Goal: Task Accomplishment & Management: Manage account settings

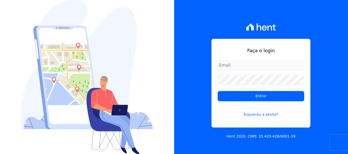
click at [258, 62] on input "email" at bounding box center [261, 65] width 87 height 10
type input "[PERSON_NAME][EMAIL_ADDRESS][DOMAIN_NAME]"
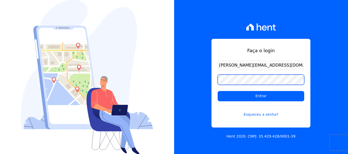
click at [218, 91] on input "Entrar" at bounding box center [261, 96] width 87 height 10
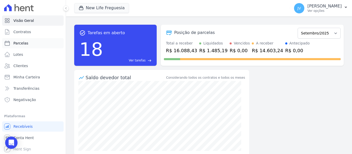
click at [28, 45] on link "Parcelas" at bounding box center [33, 43] width 62 height 10
select select
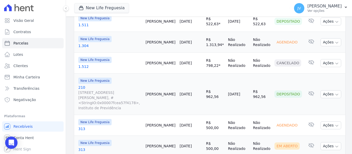
scroll to position [129, 0]
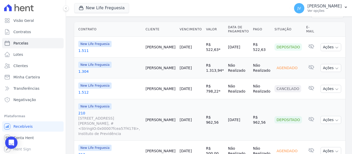
click at [192, 66] on link "[DATE]" at bounding box center [186, 68] width 12 height 4
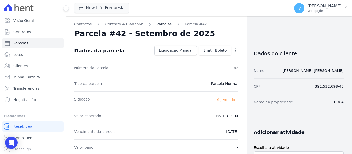
click at [159, 23] on link "Parcelas" at bounding box center [164, 24] width 15 height 5
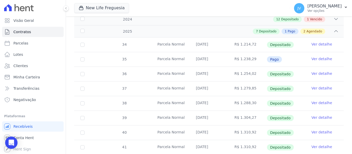
scroll to position [153, 0]
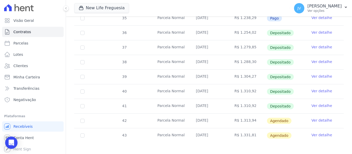
click at [318, 118] on link "Ver detalhe" at bounding box center [322, 120] width 21 height 5
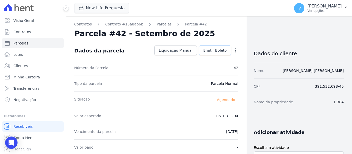
click at [211, 50] on span "Emitir Boleto" at bounding box center [214, 50] width 23 height 5
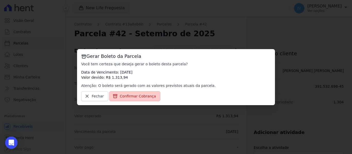
click at [138, 99] on span "Confirmar Cobrança" at bounding box center [138, 96] width 36 height 5
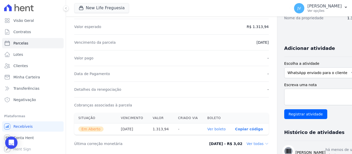
scroll to position [129, 0]
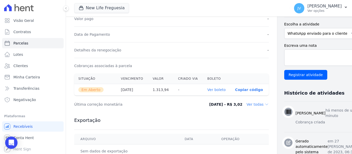
click at [207, 89] on link "Ver boleto" at bounding box center [216, 90] width 18 height 4
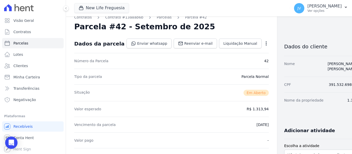
scroll to position [0, 0]
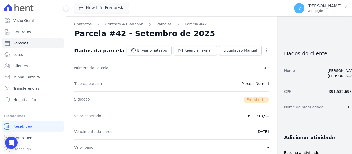
click at [148, 24] on div "Parcelas" at bounding box center [159, 24] width 24 height 5
click at [157, 23] on link "Parcelas" at bounding box center [164, 24] width 15 height 5
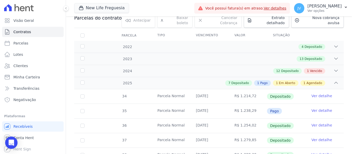
scroll to position [50, 0]
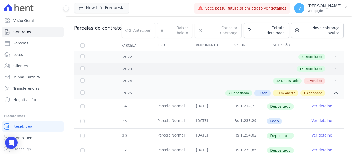
click at [299, 63] on div "2023 13 Depositado" at bounding box center [209, 69] width 270 height 12
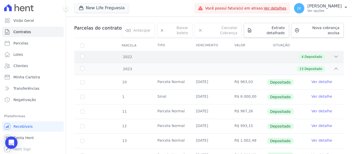
click at [284, 54] on div "4 Depositado" at bounding box center [222, 57] width 233 height 6
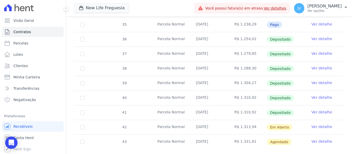
scroll to position [403, 0]
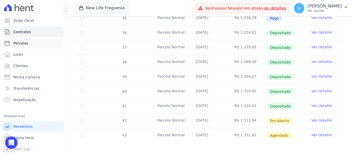
click at [31, 40] on link "Parcelas" at bounding box center [33, 43] width 62 height 10
select select
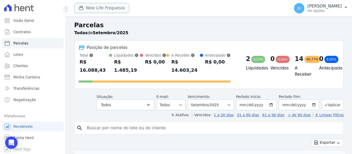
click at [110, 10] on button "New Life Freguesia" at bounding box center [101, 8] width 55 height 10
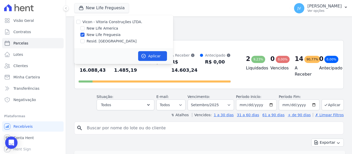
click at [76, 21] on div "Vicon - Vitoria Construções LTDA." at bounding box center [123, 21] width 99 height 5
click at [78, 22] on input "Vicon - Vitoria Construções LTDA." at bounding box center [78, 22] width 4 height 4
checkbox input "true"
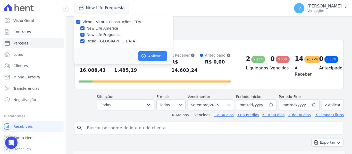
click at [151, 60] on button "Aplicar" at bounding box center [152, 56] width 29 height 10
select select
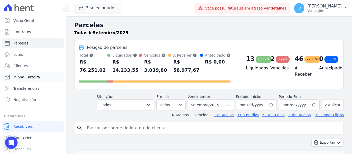
click at [35, 77] on span "Minha Carteira" at bounding box center [26, 77] width 27 height 5
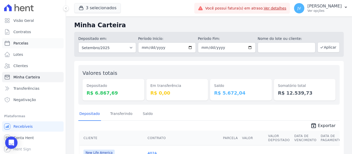
click at [31, 45] on link "Parcelas" at bounding box center [33, 43] width 62 height 10
select select
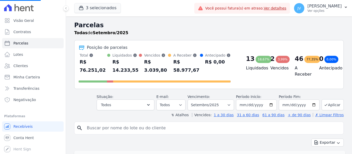
select select
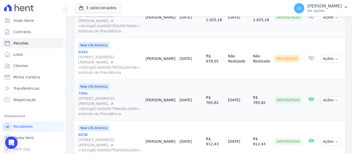
scroll to position [361, 0]
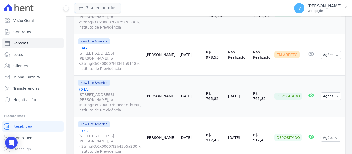
click at [111, 11] on button "3 selecionados" at bounding box center [97, 8] width 47 height 10
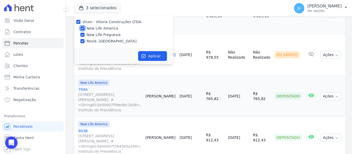
click at [82, 27] on input "New Life America" at bounding box center [82, 28] width 4 height 4
checkbox input "false"
click at [82, 35] on input "New Life Freguesia" at bounding box center [82, 35] width 4 height 4
click at [83, 34] on input "New Life Freguesia" at bounding box center [82, 35] width 4 height 4
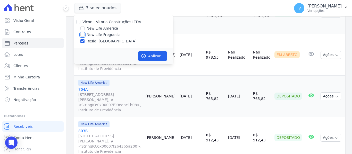
checkbox input "true"
click at [83, 29] on input "New Life America" at bounding box center [82, 28] width 4 height 4
checkbox input "true"
click at [83, 34] on input "New Life Freguesia" at bounding box center [82, 35] width 4 height 4
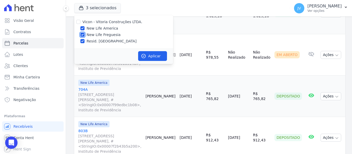
checkbox input "false"
click at [82, 28] on input "New Life America" at bounding box center [82, 28] width 4 height 4
checkbox input "false"
click at [83, 40] on input "Resid. [GEOGRAPHIC_DATA]" at bounding box center [82, 41] width 4 height 4
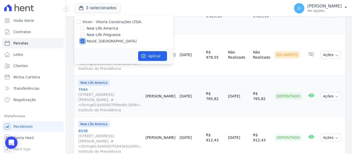
checkbox input "false"
click at [82, 34] on input "New Life Freguesia" at bounding box center [82, 35] width 4 height 4
checkbox input "true"
click at [82, 29] on input "New Life America" at bounding box center [82, 28] width 4 height 4
checkbox input "true"
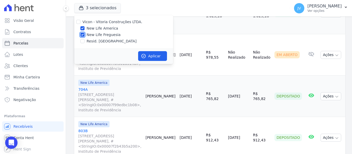
click at [83, 36] on input "New Life Freguesia" at bounding box center [82, 35] width 4 height 4
checkbox input "true"
click at [83, 29] on input "New Life America" at bounding box center [82, 28] width 4 height 4
checkbox input "false"
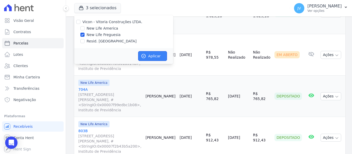
click at [155, 58] on button "Aplicar" at bounding box center [152, 56] width 29 height 10
select select
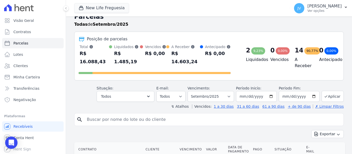
scroll to position [0, 0]
